Goal: Transaction & Acquisition: Download file/media

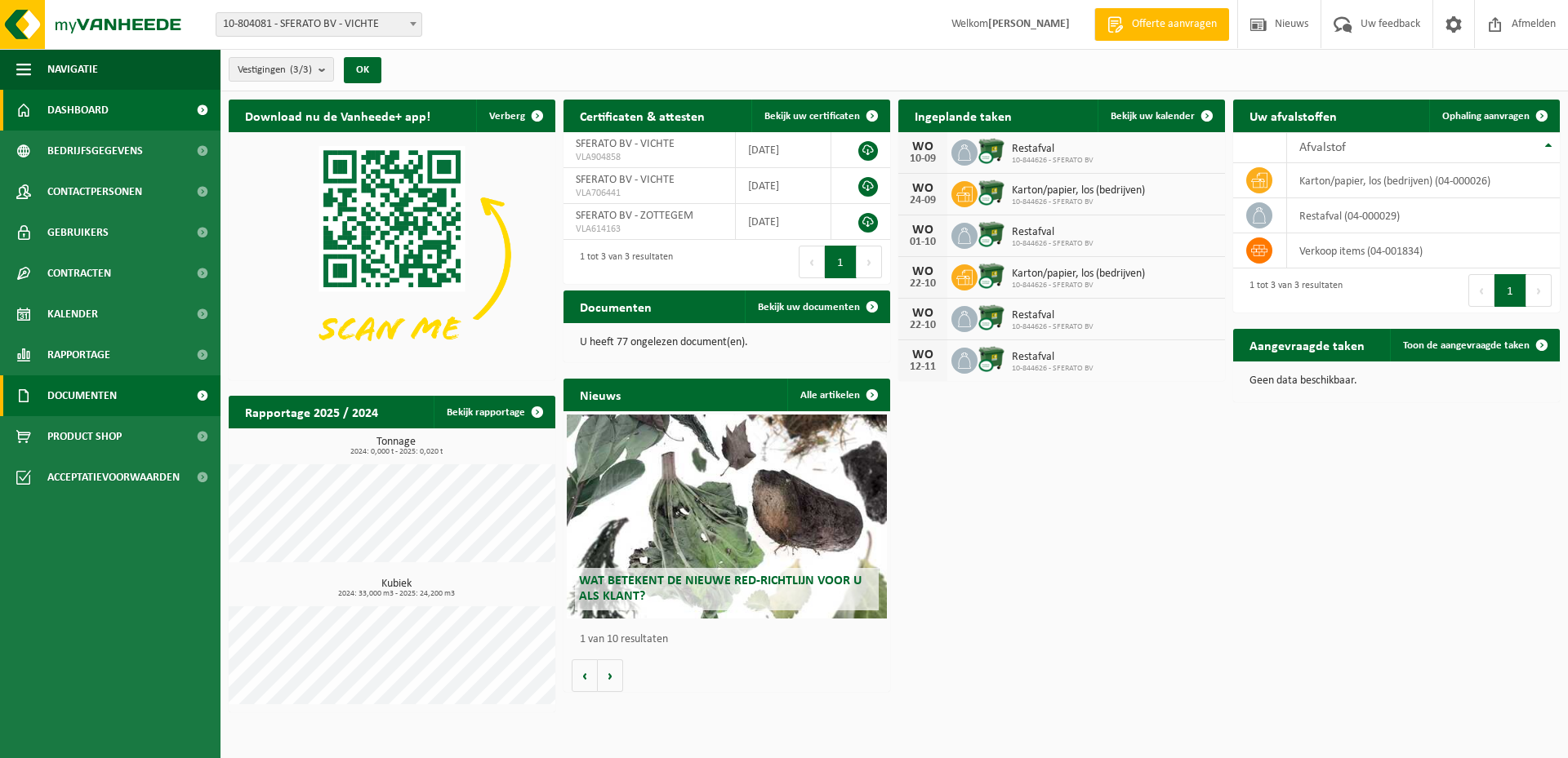
click at [112, 393] on span "Documenten" at bounding box center [81, 396] width 69 height 41
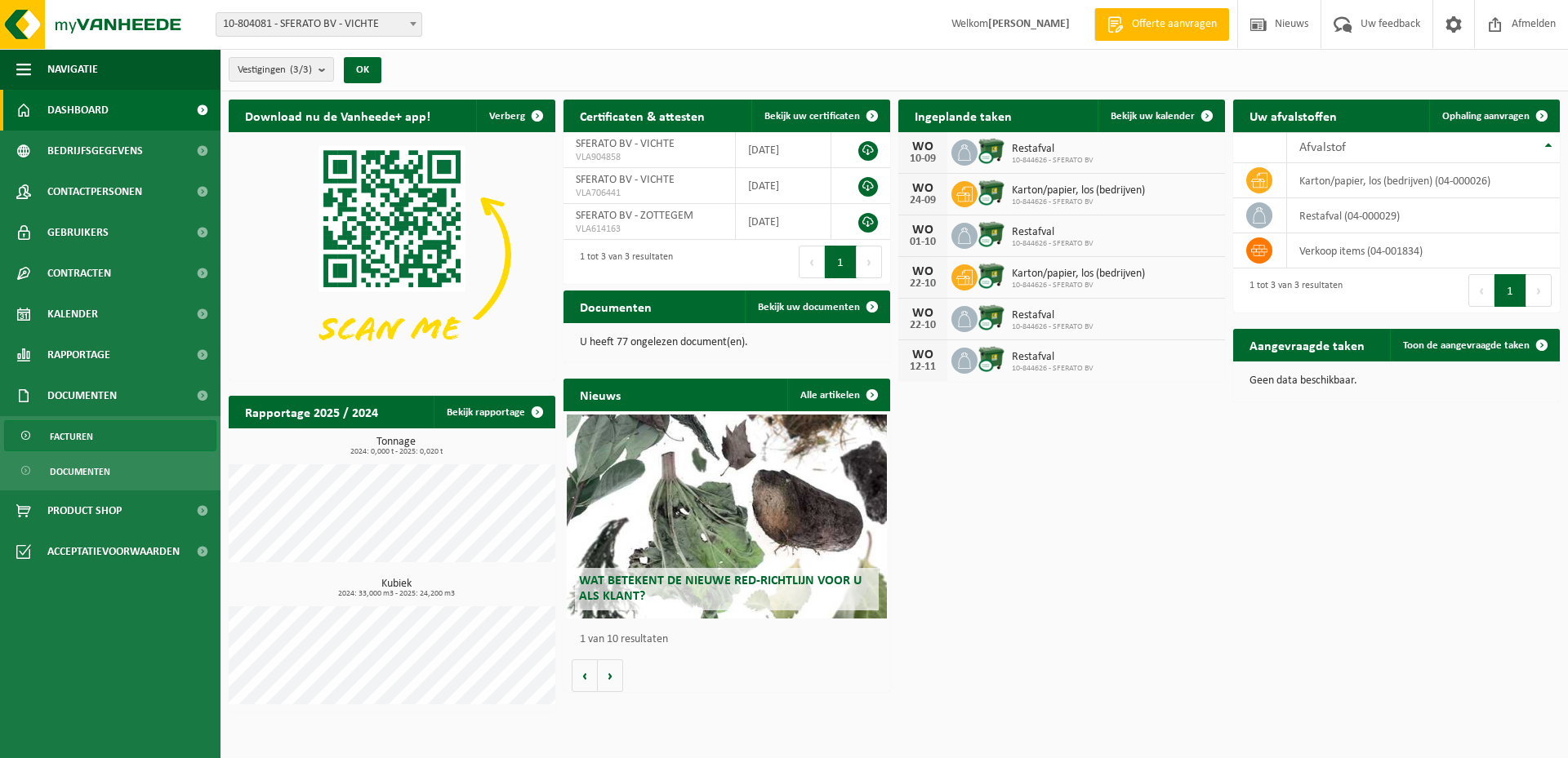
click at [69, 433] on span "Facturen" at bounding box center [71, 437] width 43 height 31
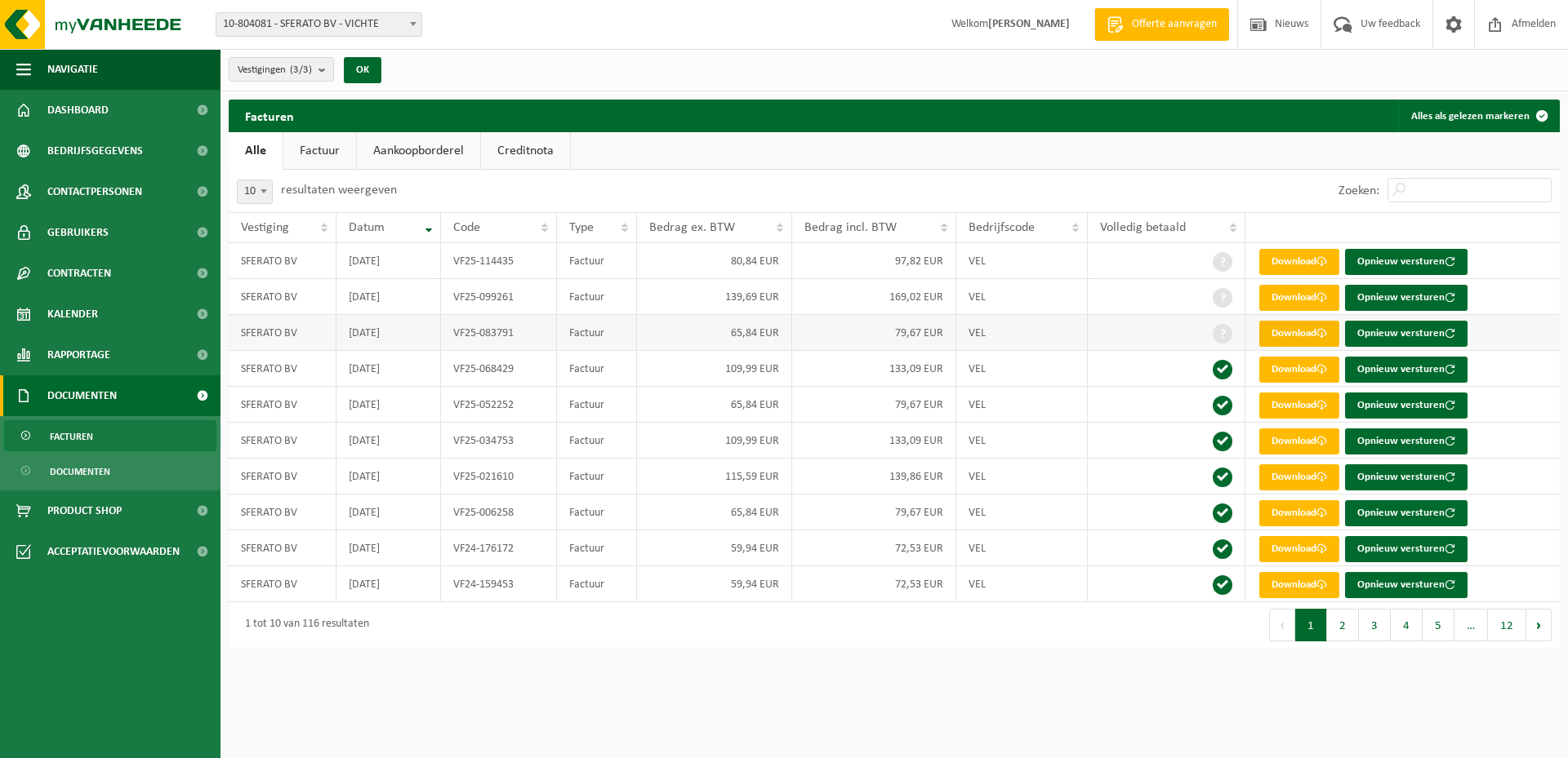
click at [1295, 336] on link "Download" at bounding box center [1299, 334] width 80 height 26
click at [1282, 296] on link "Download" at bounding box center [1299, 297] width 80 height 26
